Goal: Information Seeking & Learning: Learn about a topic

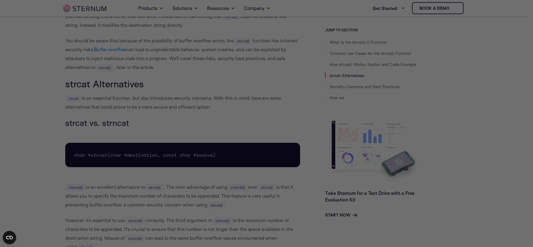
click at [433, 81] on div at bounding box center [269, 125] width 538 height 250
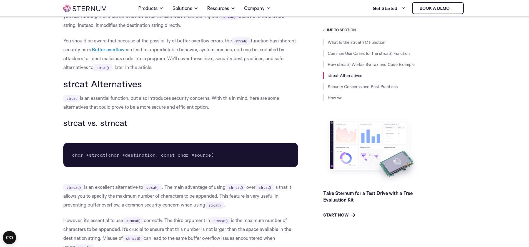
click at [75, 121] on h3 "strcat vs. strncat" at bounding box center [180, 122] width 235 height 9
copy h3 "strcat"
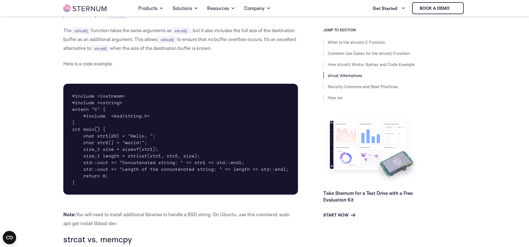
scroll to position [1390, 0]
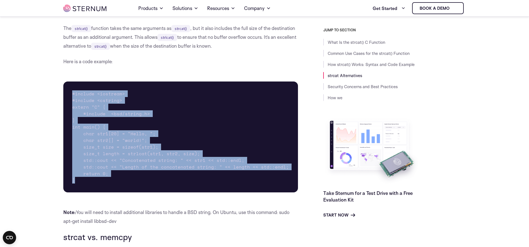
drag, startPoint x: 84, startPoint y: 173, endPoint x: 72, endPoint y: 90, distance: 84.1
click at [72, 90] on pre "#include <iostream> #include <cstring> extern "C" { #include <bsd/string.h> } i…" at bounding box center [180, 137] width 235 height 111
copy pre "#include <iostream> #include <cstring> extern "C" { #include <bsd/string.h> } i…"
click at [183, 110] on pre "#include <iostream> #include <cstring> extern "C" { #include <bsd/string.h> } i…" at bounding box center [180, 137] width 235 height 111
